Goal: Information Seeking & Learning: Learn about a topic

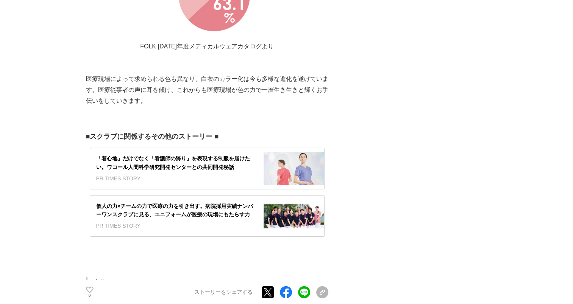
scroll to position [2309, 0]
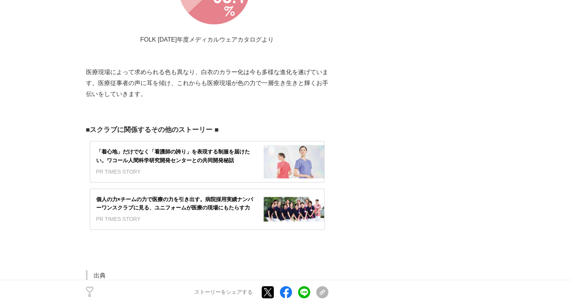
click at [208, 148] on div "「着心地」だけでなく「看護師の誇り」を表現する制服を届けたい。ワコール人間科学研究開発センターとの共同開発秘話" at bounding box center [176, 156] width 161 height 17
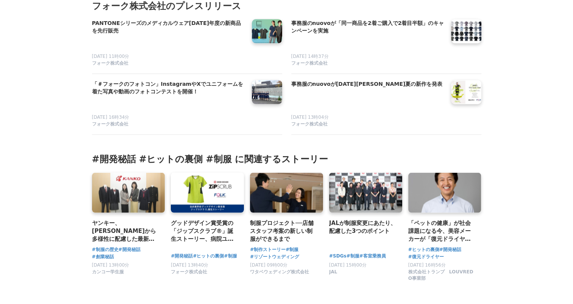
scroll to position [4353, 0]
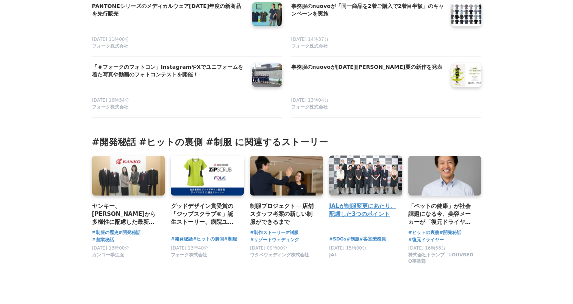
click at [355, 207] on h3 "JALが制服変更にあたり、配慮した3つのポイント" at bounding box center [362, 210] width 67 height 17
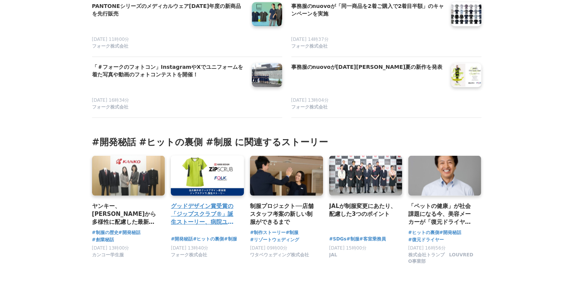
click at [197, 209] on h3 "グッドデザイン賞受賞の「ジップスクラブ®」誕生ストーリー、病院ユニフォームのドレスコードを変革した「羽織って着る」スクラブ" at bounding box center [204, 214] width 67 height 25
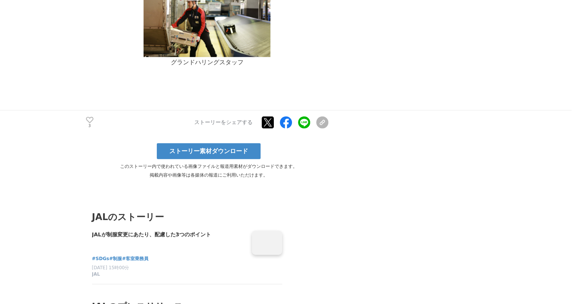
scroll to position [2347, 0]
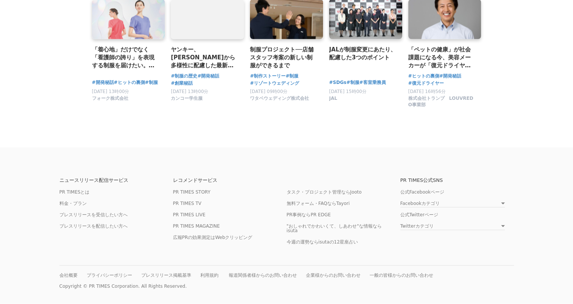
scroll to position [4448, 0]
